Goal: Transaction & Acquisition: Purchase product/service

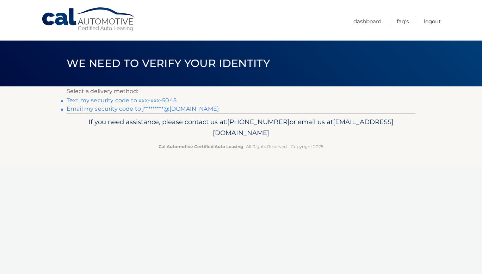
click at [123, 101] on link "Text my security code to xxx-xxx-5045" at bounding box center [122, 100] width 110 height 7
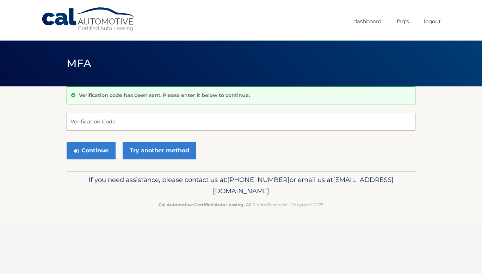
click at [105, 120] on input "Verification Code" at bounding box center [241, 122] width 349 height 18
click at [83, 128] on input "1444481" at bounding box center [241, 122] width 349 height 18
type input "144481"
click at [88, 154] on button "Continue" at bounding box center [91, 151] width 49 height 18
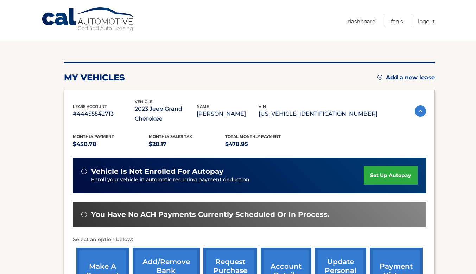
scroll to position [140, 0]
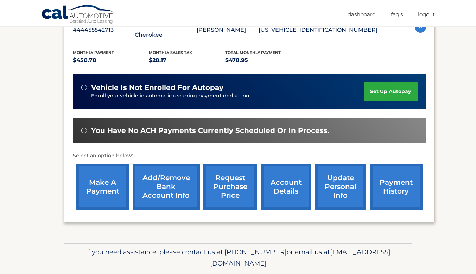
click at [106, 182] on link "make a payment" at bounding box center [102, 186] width 53 height 46
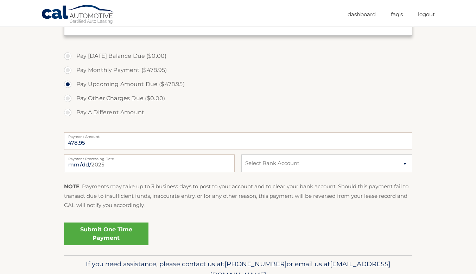
scroll to position [195, 0]
click at [331, 165] on select "Select Bank Account Checking ENTERPRISE BANK &amp; TRUST CO. *****0385 Checking…" at bounding box center [327, 163] width 171 height 18
select select "M2UxYWFkMmEtNWI2YS00MTAxLWJhMTEtOTBmMjI3NTIzMjQ1"
click at [242, 154] on select "Select Bank Account Checking ENTERPRISE BANK &amp; TRUST CO. *****0385 Checking…" at bounding box center [327, 163] width 171 height 18
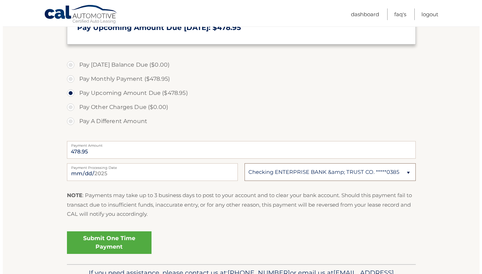
scroll to position [230, 0]
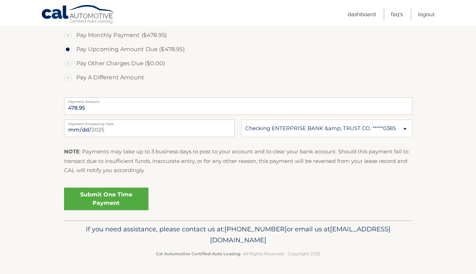
click at [118, 205] on link "Submit One Time Payment" at bounding box center [106, 198] width 84 height 23
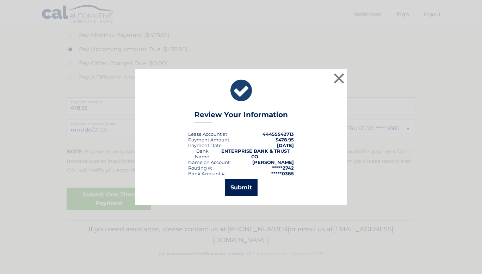
click at [247, 182] on button "Submit" at bounding box center [241, 187] width 33 height 17
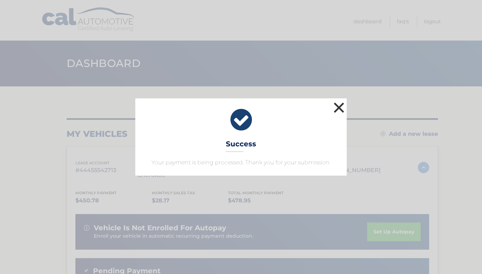
click at [339, 107] on button "×" at bounding box center [339, 107] width 14 height 14
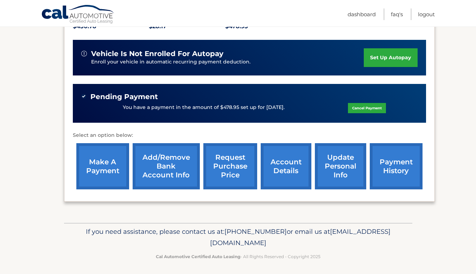
scroll to position [176, 0]
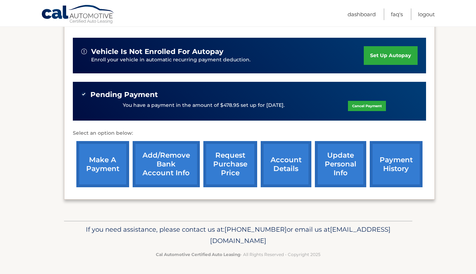
click at [292, 164] on link "account details" at bounding box center [286, 164] width 51 height 46
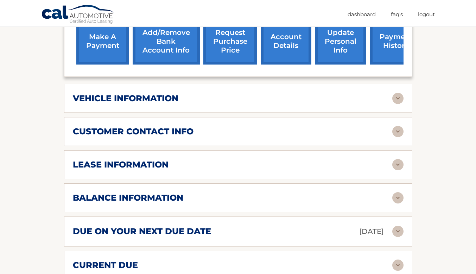
scroll to position [309, 0]
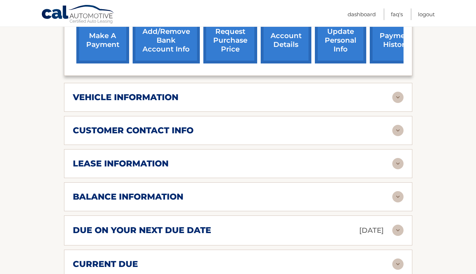
click at [400, 95] on img at bounding box center [398, 97] width 11 height 11
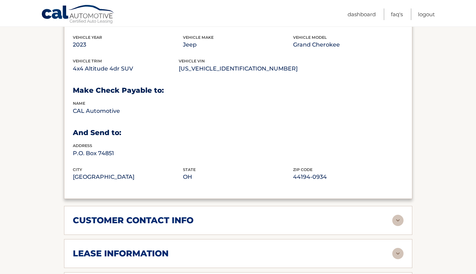
scroll to position [389, 0]
click at [395, 223] on img at bounding box center [398, 219] width 11 height 11
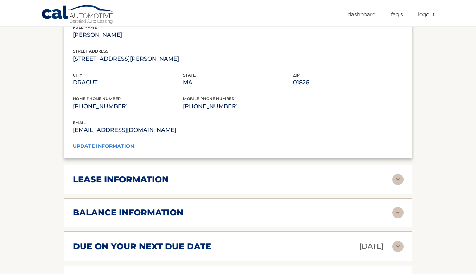
scroll to position [614, 0]
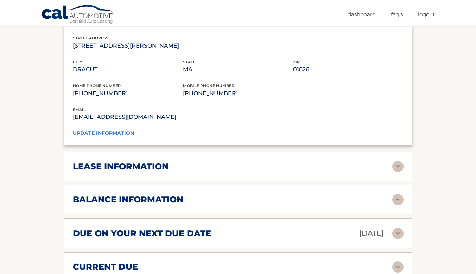
click at [398, 165] on img at bounding box center [398, 166] width 11 height 11
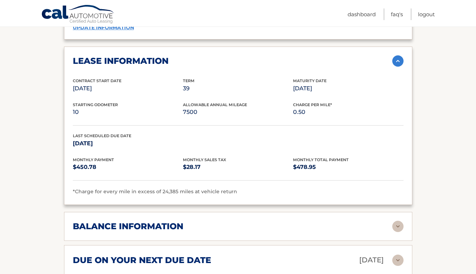
scroll to position [726, 0]
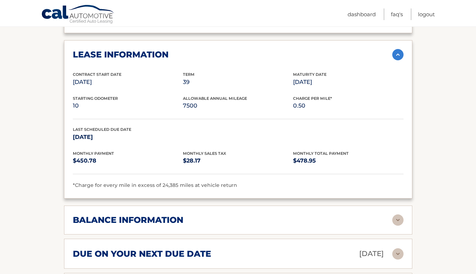
click at [397, 217] on img at bounding box center [398, 219] width 11 height 11
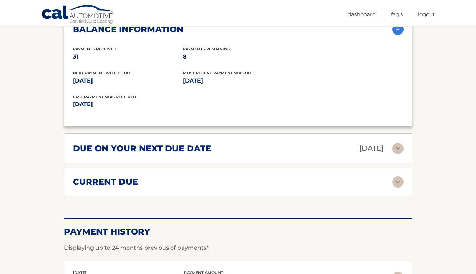
scroll to position [917, 0]
click at [393, 178] on img at bounding box center [398, 181] width 11 height 11
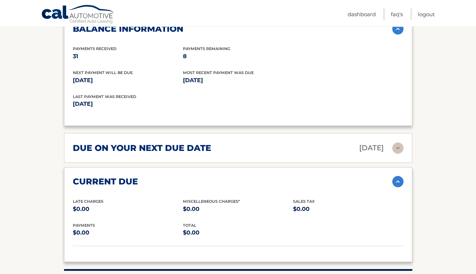
click at [384, 182] on div "current due" at bounding box center [233, 181] width 320 height 11
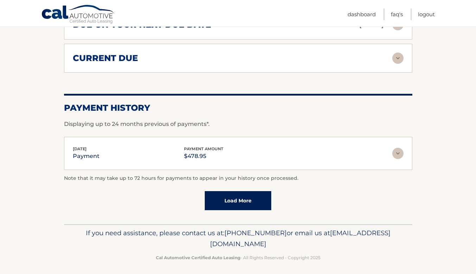
scroll to position [1039, 0]
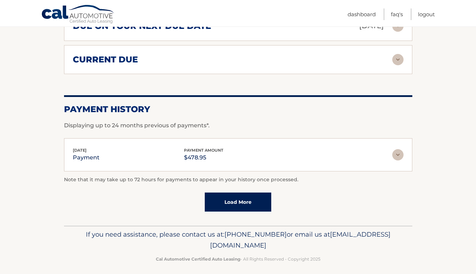
click at [244, 198] on link "Load More" at bounding box center [238, 201] width 67 height 19
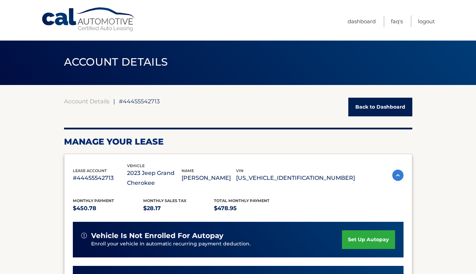
scroll to position [0, 0]
